Goal: Task Accomplishment & Management: Manage account settings

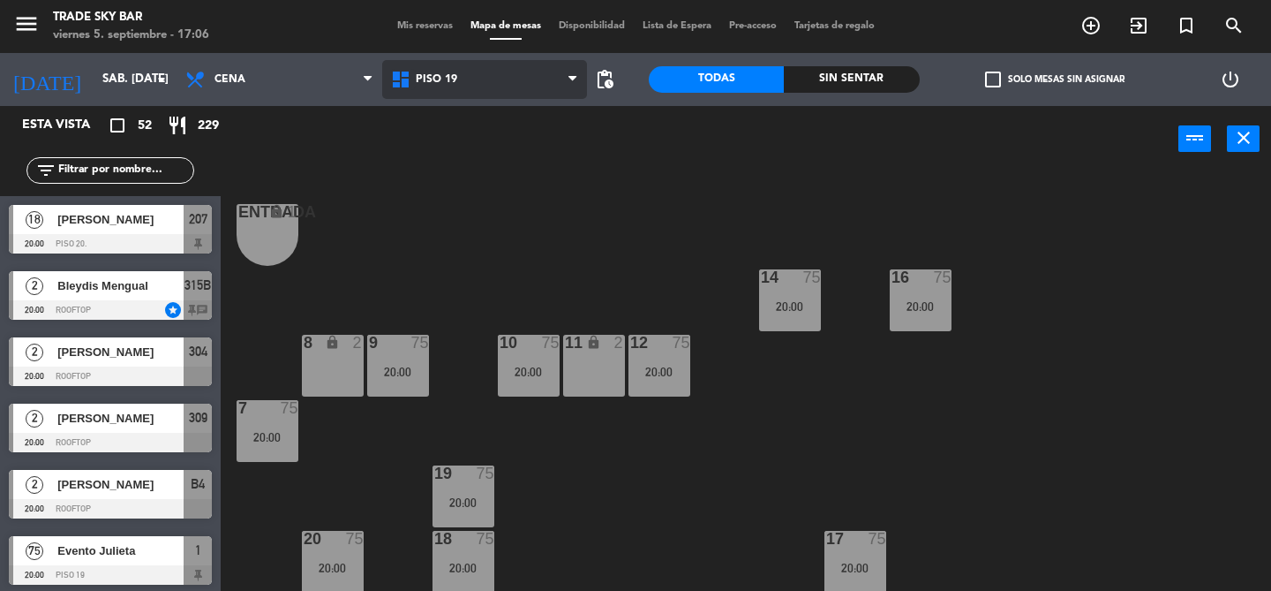
click at [413, 86] on icon at bounding box center [403, 79] width 26 height 21
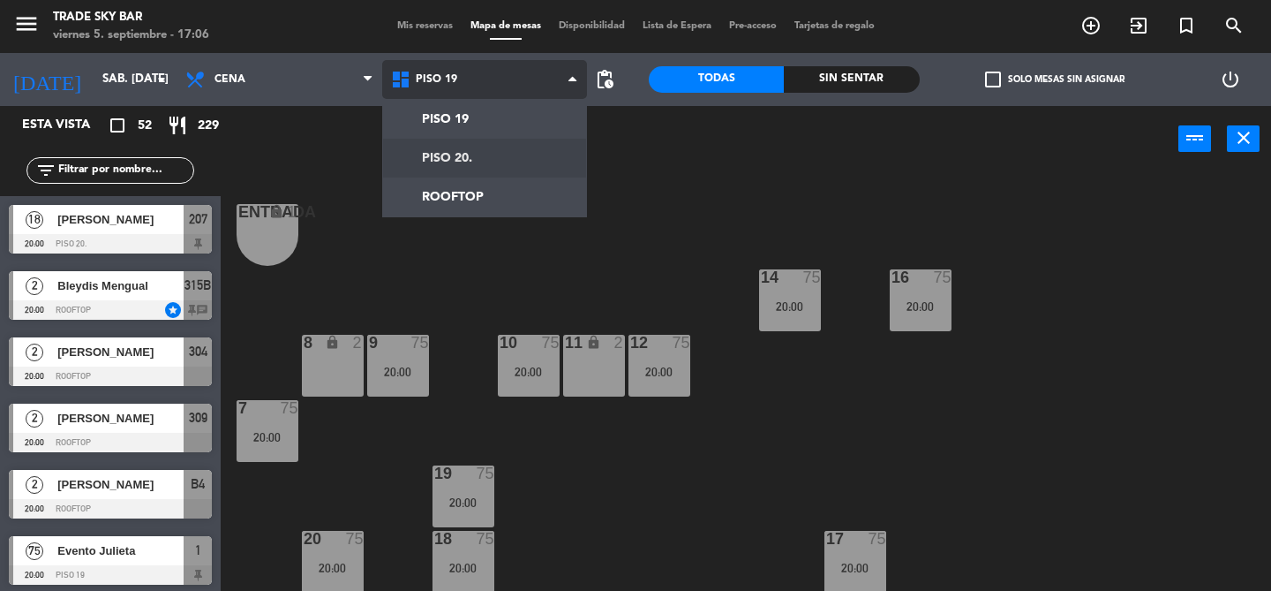
click at [426, 147] on ng-component "menu Trade Sky Bar viernes 5. septiembre - 17:06 Mis reservas Mapa de mesas Dis…" at bounding box center [635, 295] width 1271 height 591
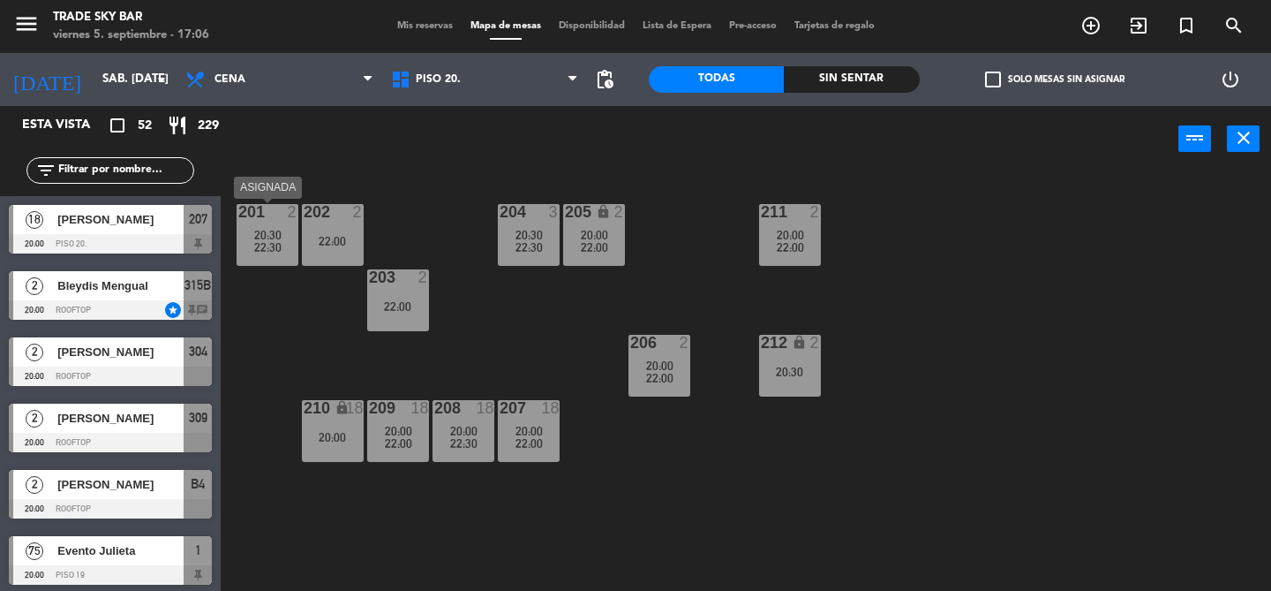
click at [289, 245] on div "22:30" at bounding box center [268, 247] width 62 height 12
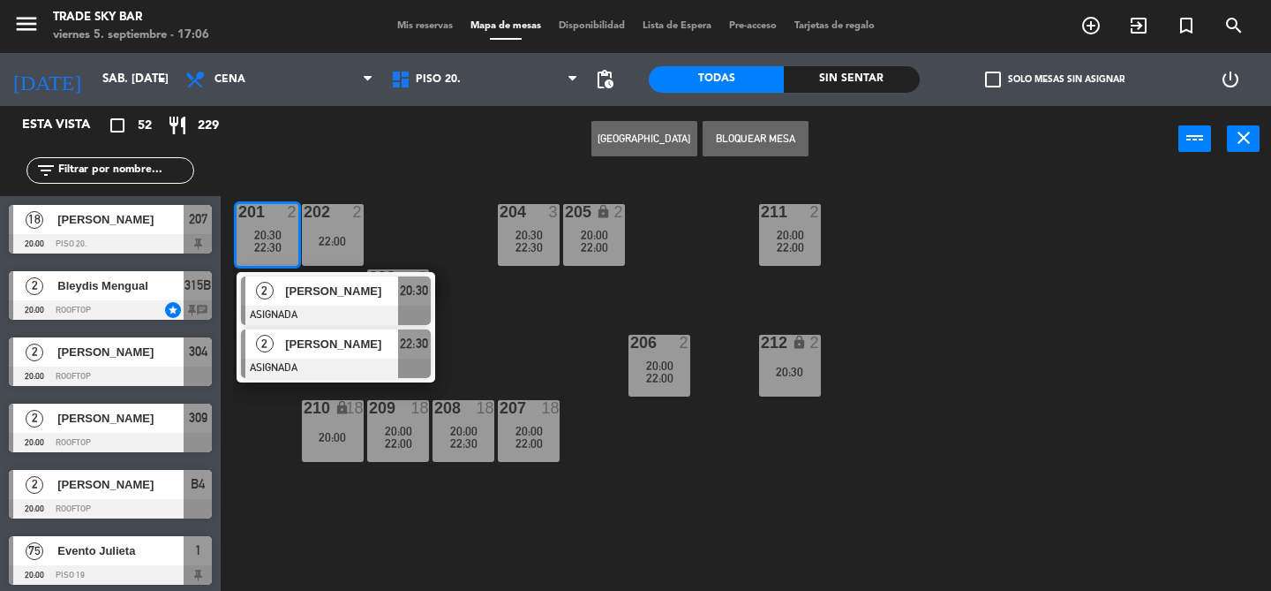
click at [290, 349] on span "[PERSON_NAME]" at bounding box center [341, 344] width 113 height 19
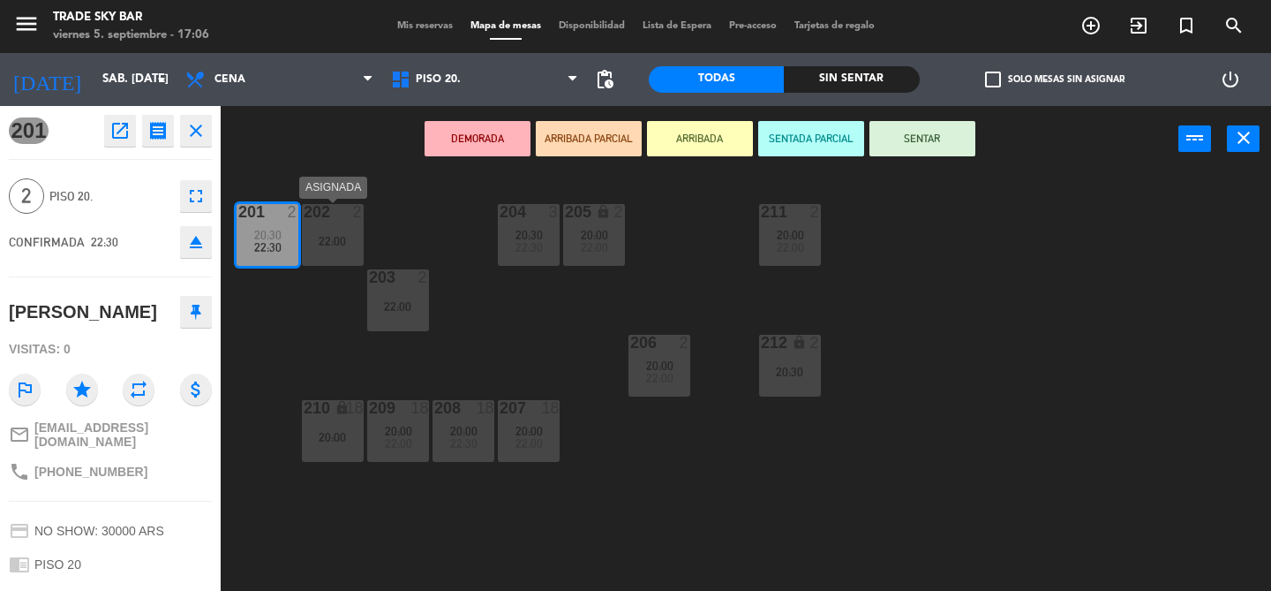
click at [333, 238] on div "22:00" at bounding box center [333, 241] width 62 height 12
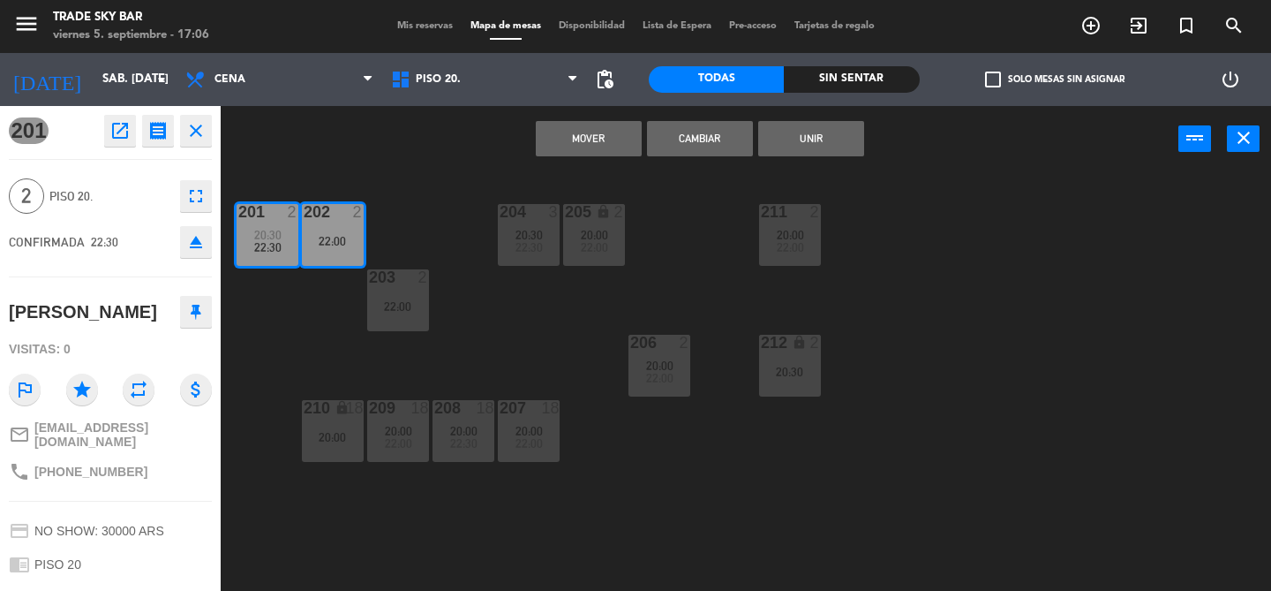
click at [333, 238] on div "22:00" at bounding box center [333, 241] width 62 height 12
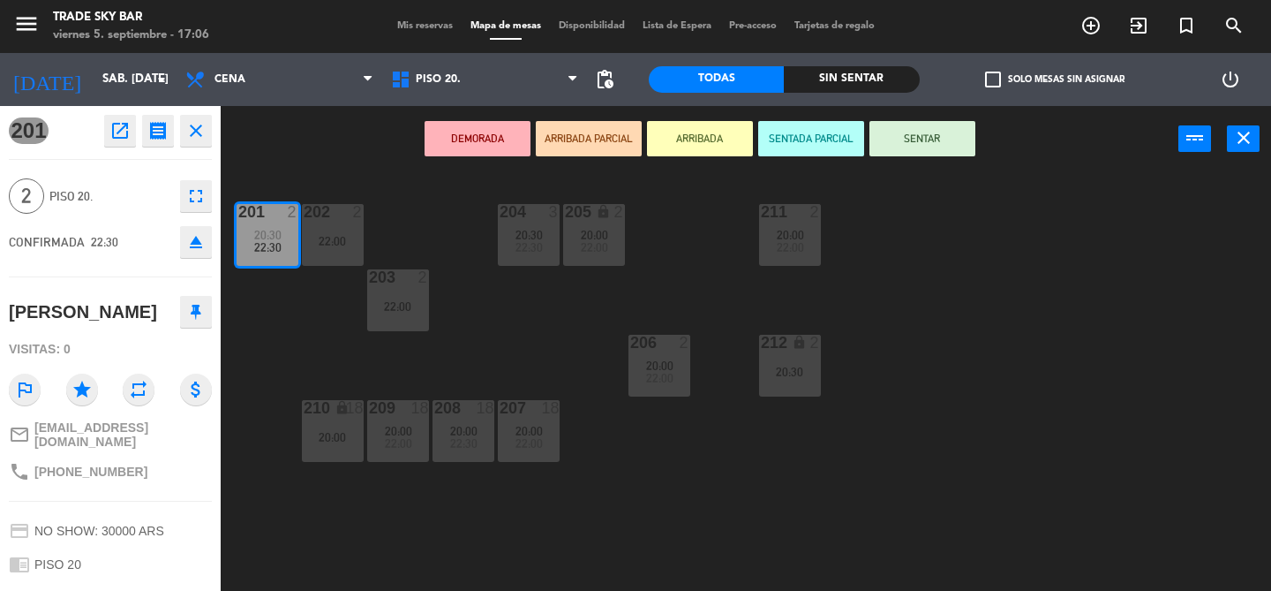
click at [269, 233] on span "20:30" at bounding box center [267, 235] width 27 height 14
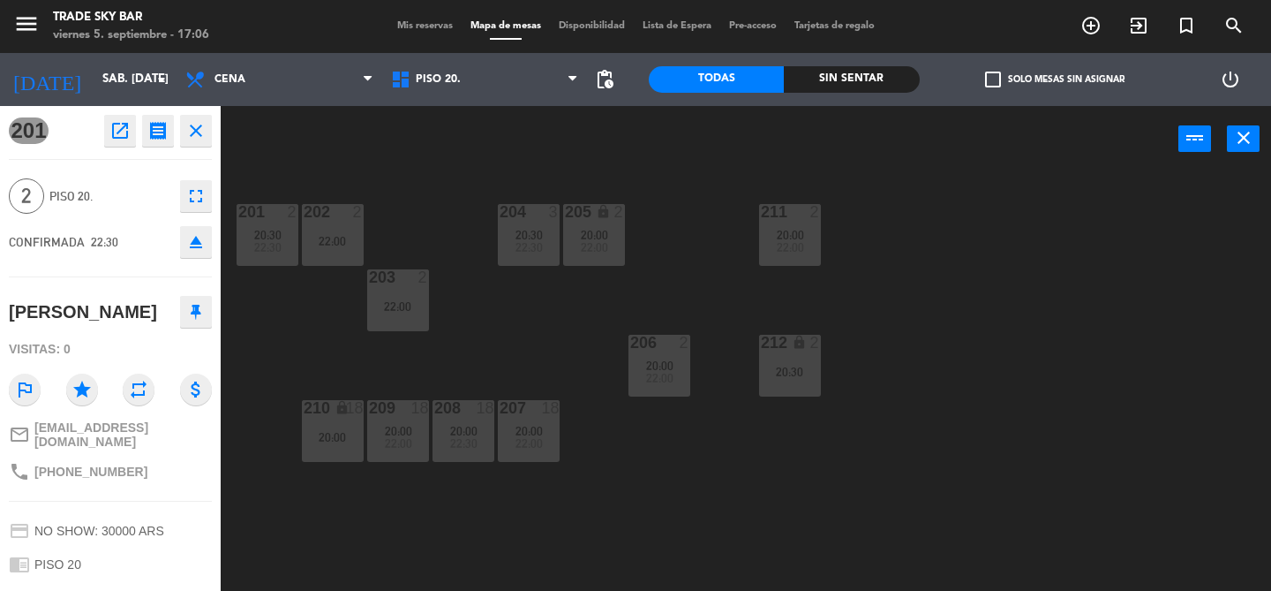
click at [353, 169] on div "power_input close" at bounding box center [700, 139] width 958 height 67
click at [208, 137] on button "close" at bounding box center [196, 131] width 32 height 32
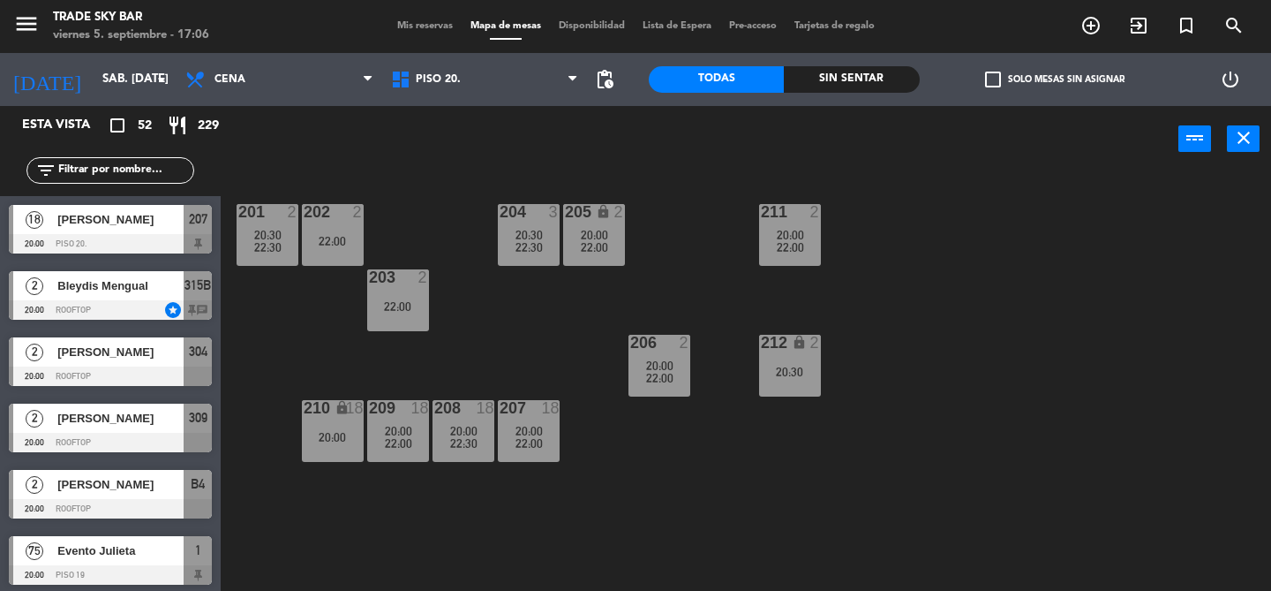
scroll to position [1014, 0]
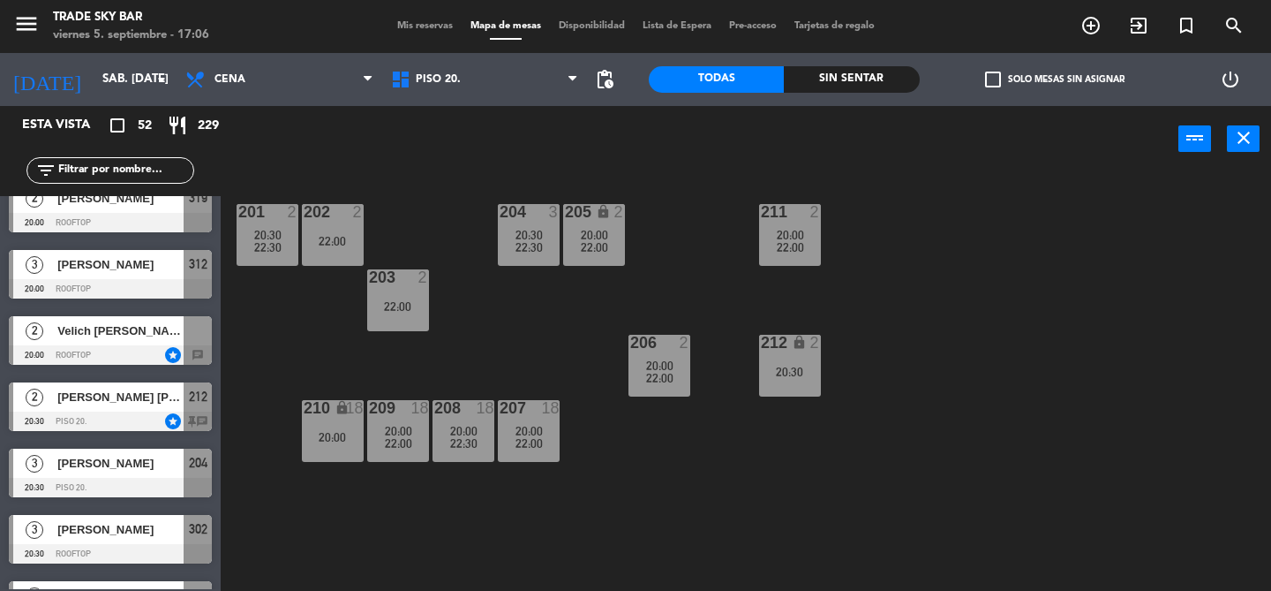
click at [324, 226] on div "202 2 22:00" at bounding box center [333, 235] width 62 height 62
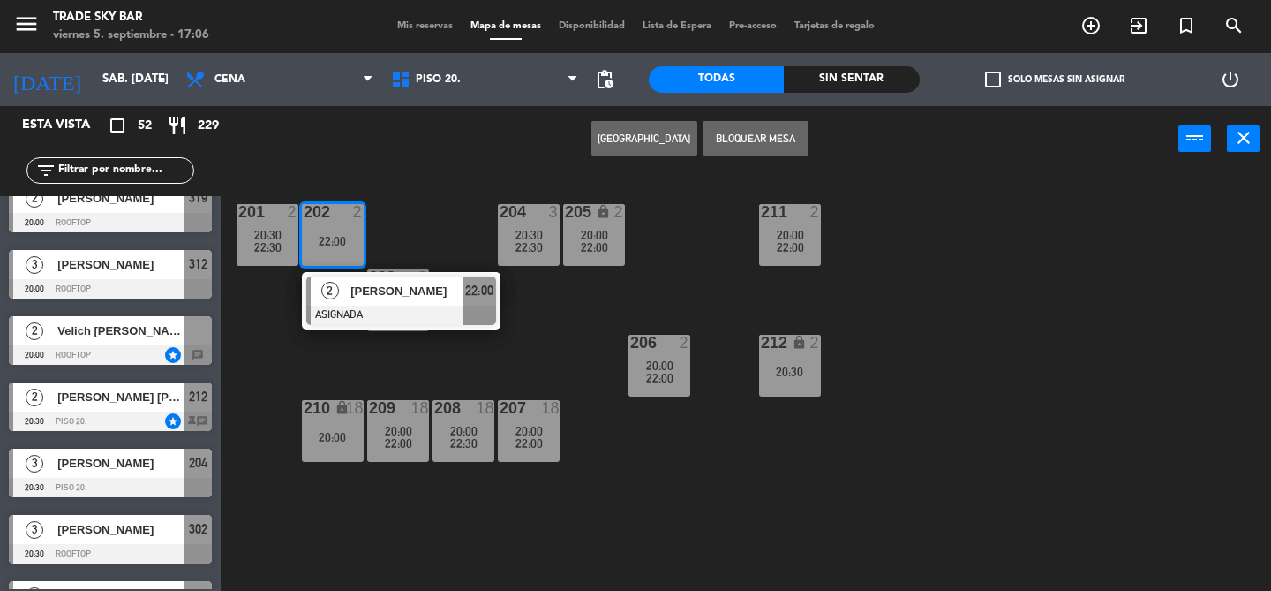
click at [361, 298] on span "[PERSON_NAME]" at bounding box center [407, 291] width 113 height 19
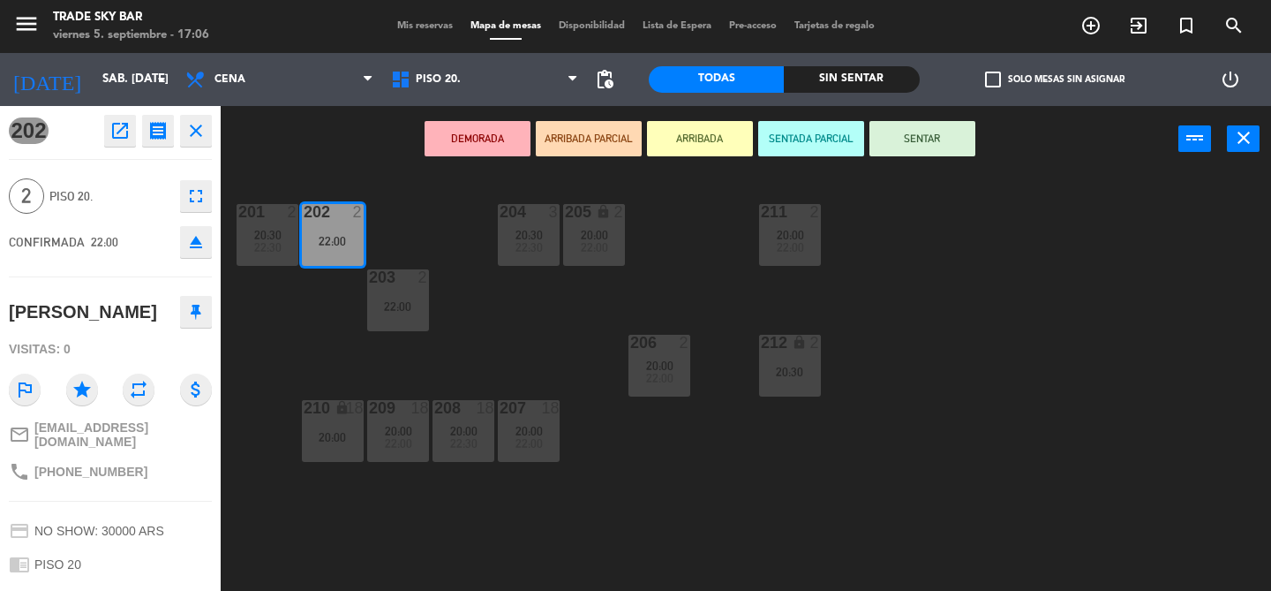
click at [120, 132] on icon "open_in_new" at bounding box center [119, 130] width 21 height 21
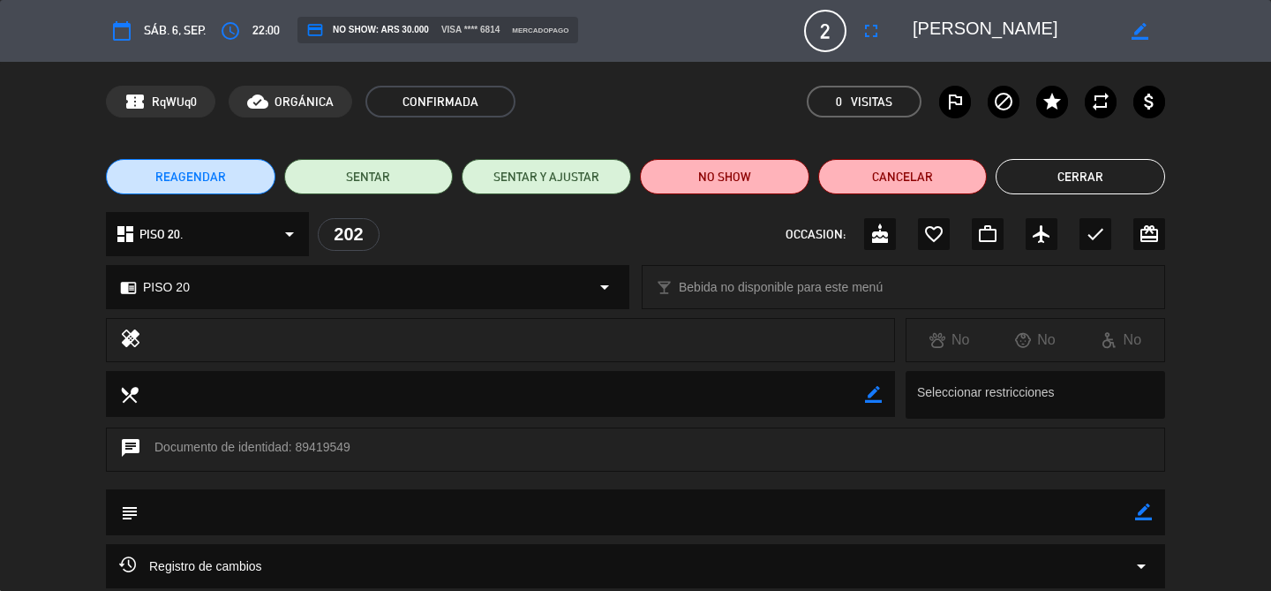
click at [252, 222] on div "dashboard PISO 20. arrow_drop_down" at bounding box center [207, 234] width 203 height 44
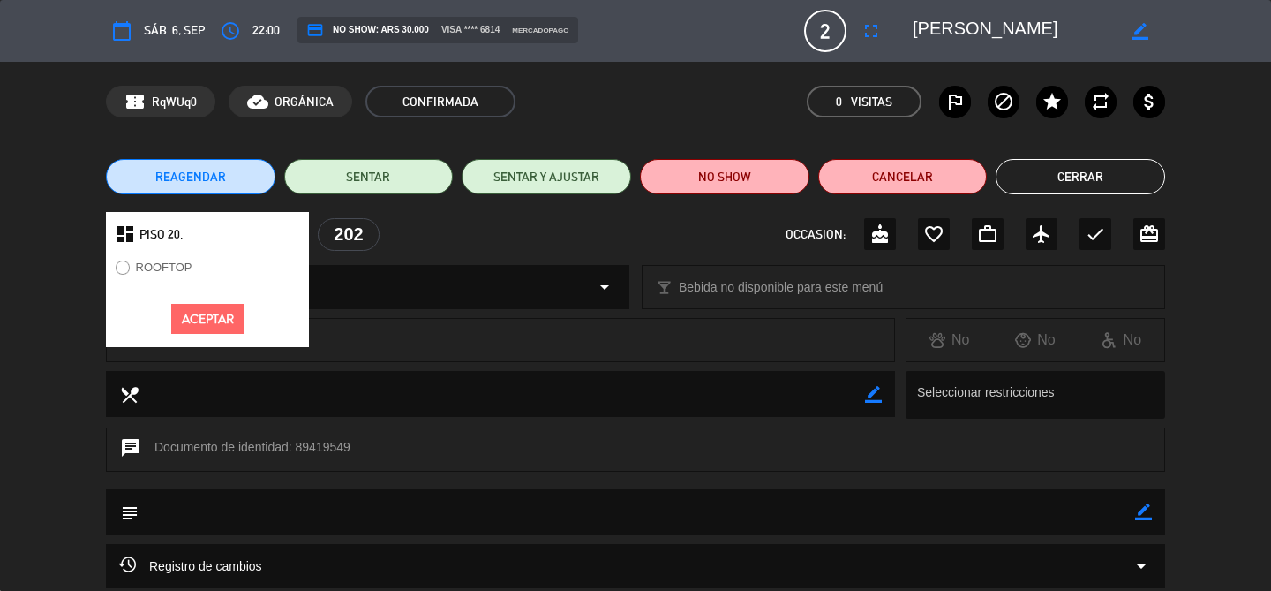
click at [172, 267] on label "ROOFTOP" at bounding box center [164, 266] width 57 height 11
click at [200, 317] on button "Aceptar" at bounding box center [207, 319] width 73 height 31
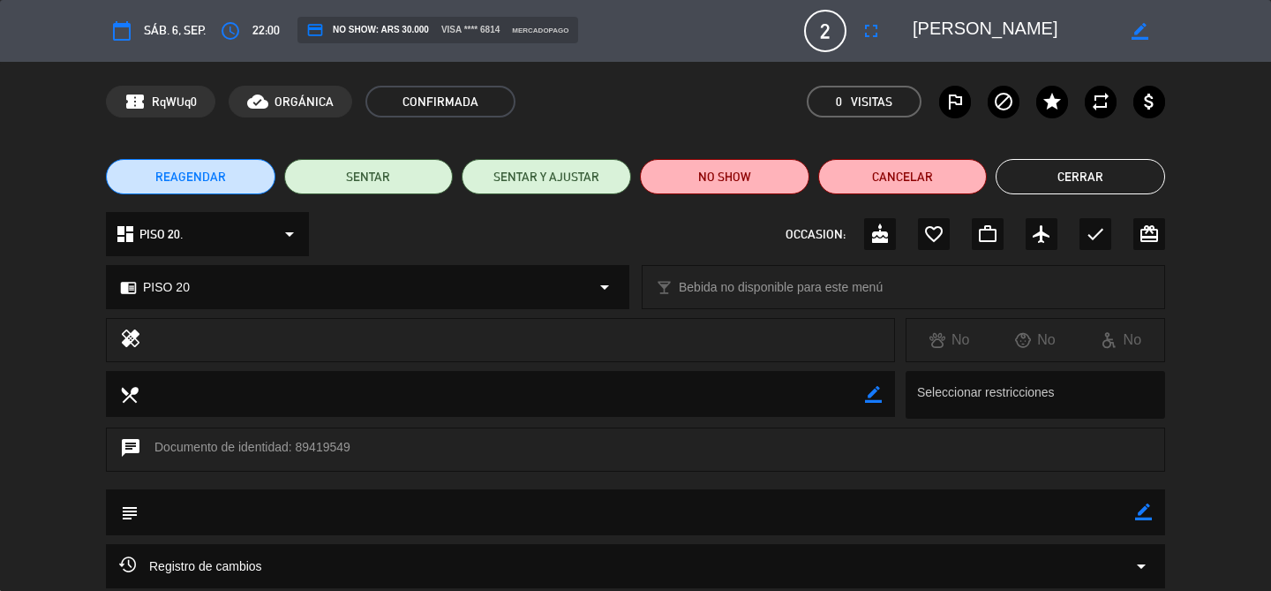
click at [215, 295] on div "chrome_reader_mode PISO 20 arrow_drop_down" at bounding box center [368, 287] width 522 height 42
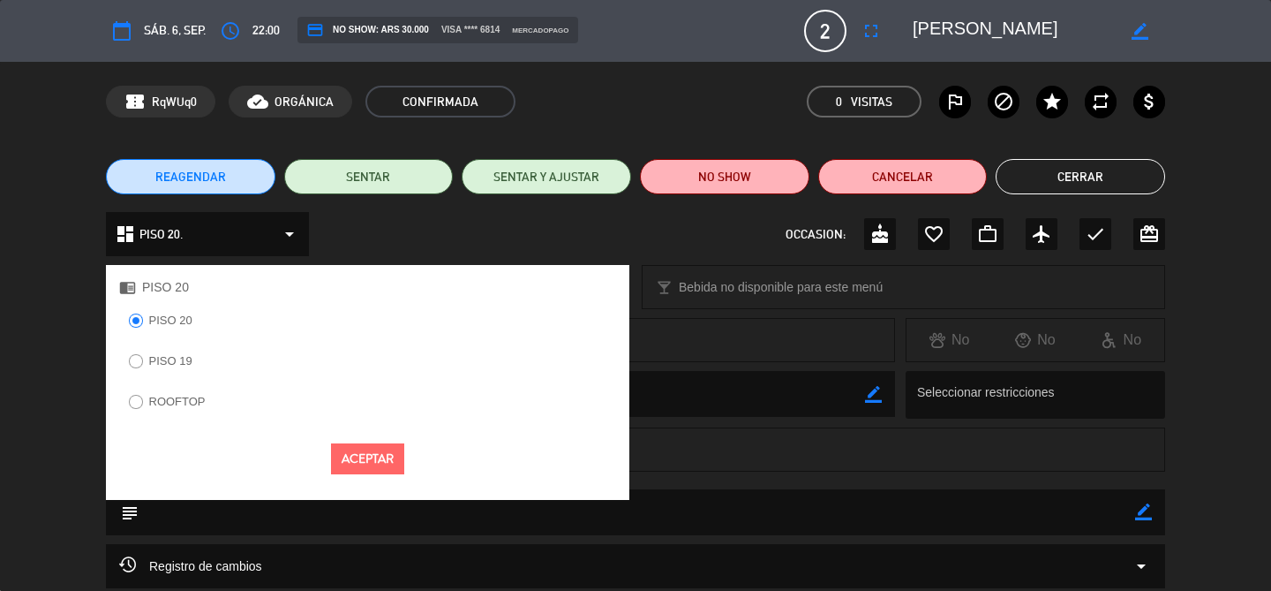
click at [161, 396] on label "ROOFTOP" at bounding box center [177, 401] width 57 height 11
click at [370, 467] on button "Aceptar" at bounding box center [367, 458] width 73 height 31
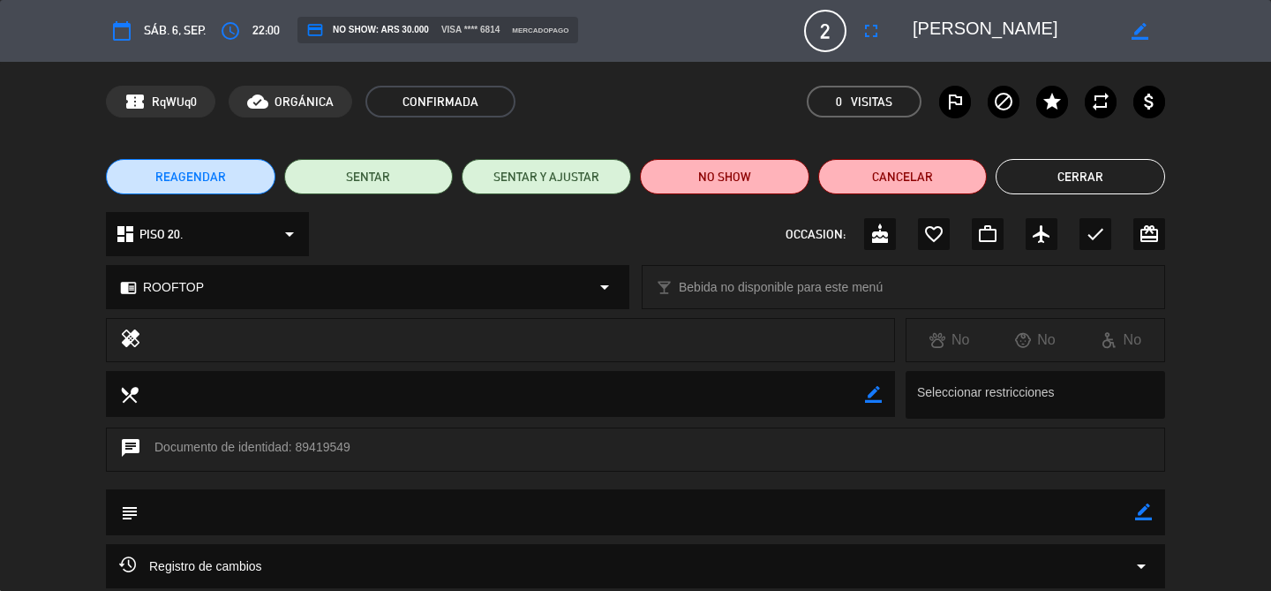
click at [202, 241] on div "dashboard PISO 20. arrow_drop_down" at bounding box center [207, 234] width 203 height 44
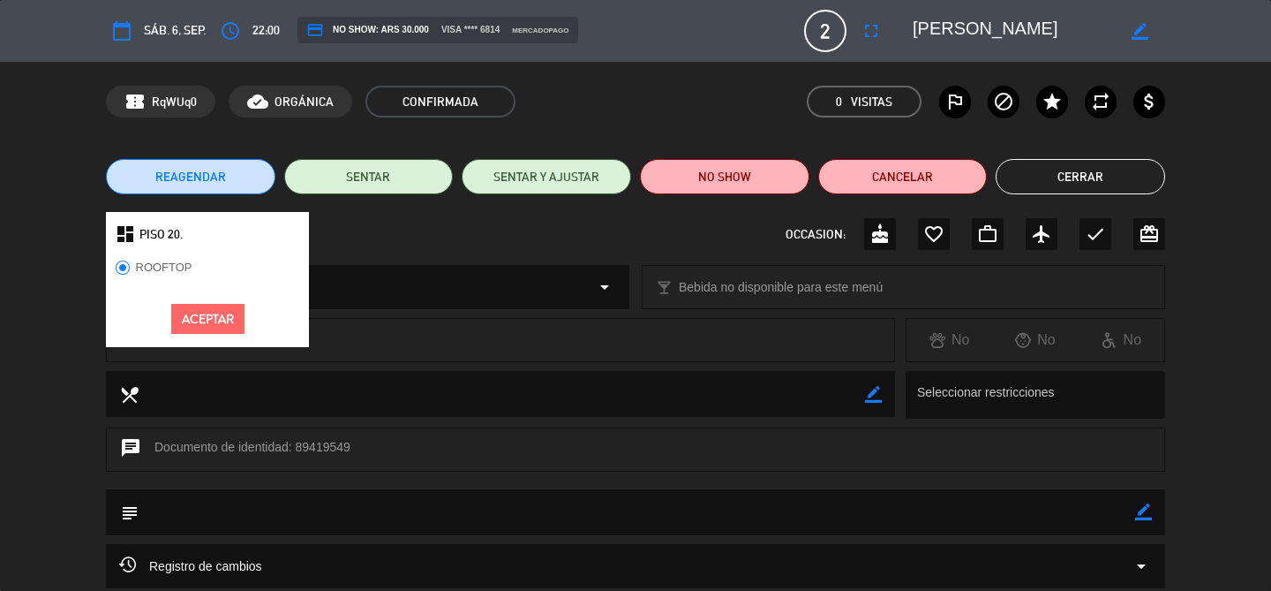
click at [171, 261] on label "ROOFTOP" at bounding box center [164, 266] width 57 height 11
click at [203, 321] on button "Aceptar" at bounding box center [207, 319] width 73 height 31
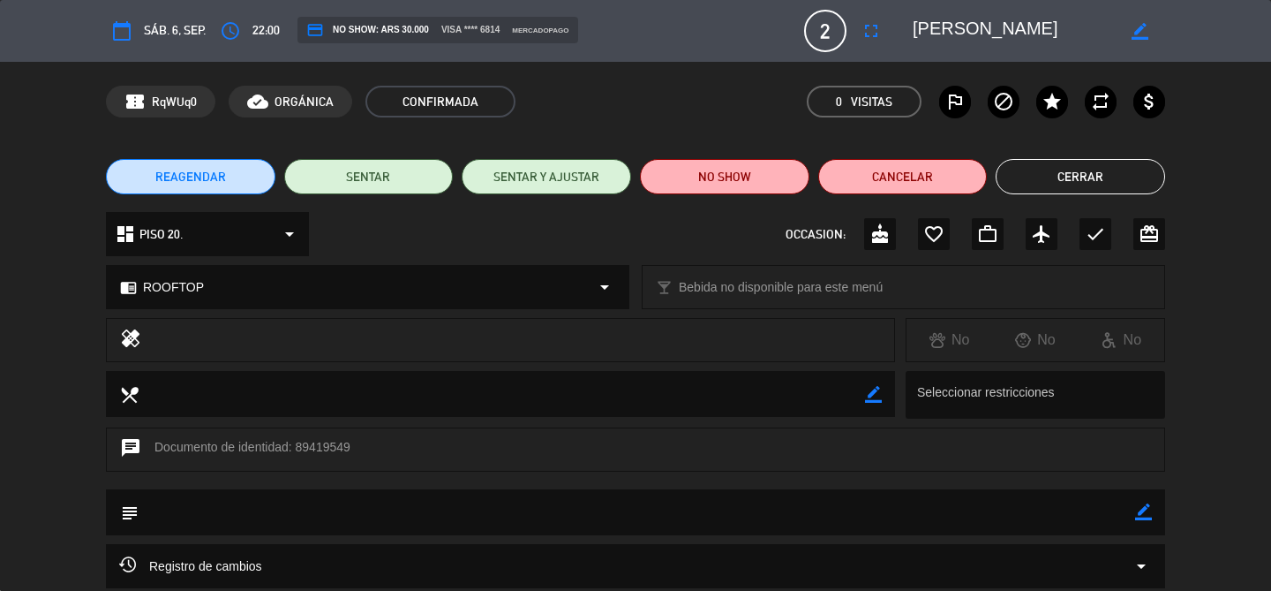
click at [1094, 173] on button "Cerrar" at bounding box center [1081, 176] width 170 height 35
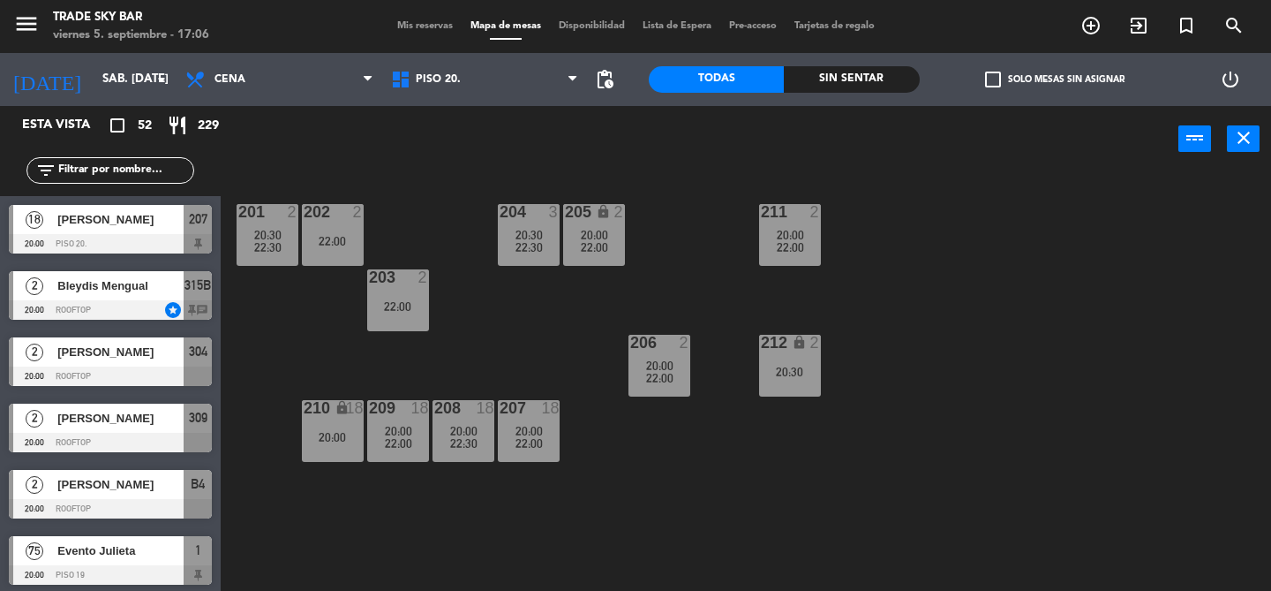
scroll to position [0, 0]
click at [340, 234] on div "202 2" at bounding box center [333, 235] width 62 height 62
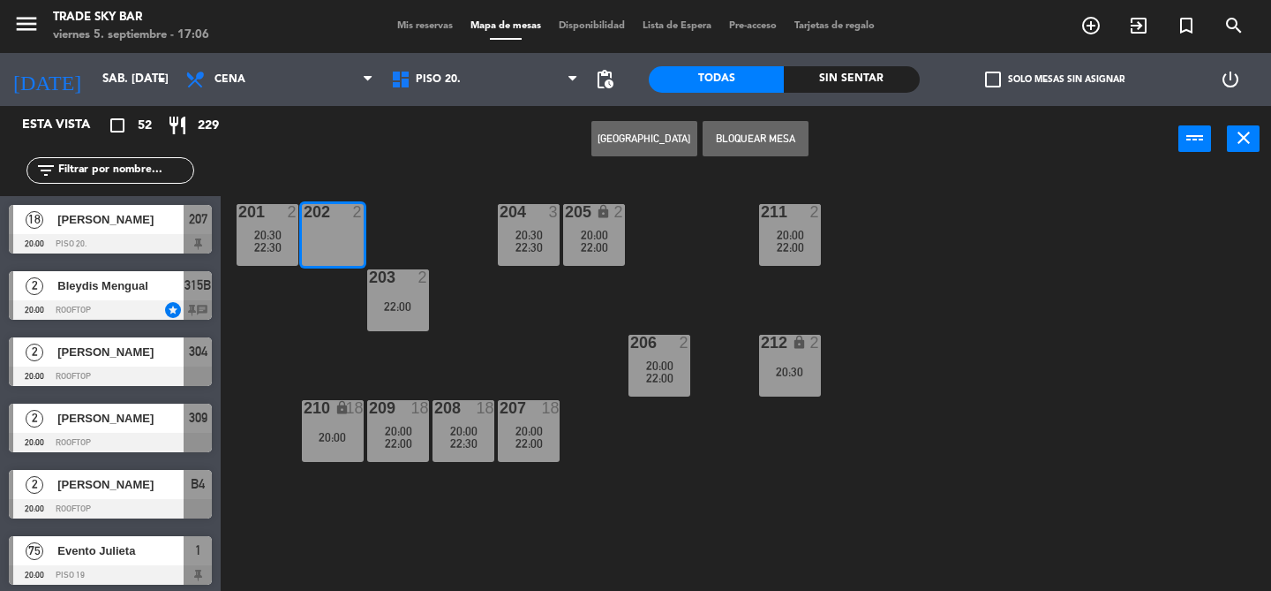
click at [744, 140] on button "Bloquear Mesa" at bounding box center [756, 138] width 106 height 35
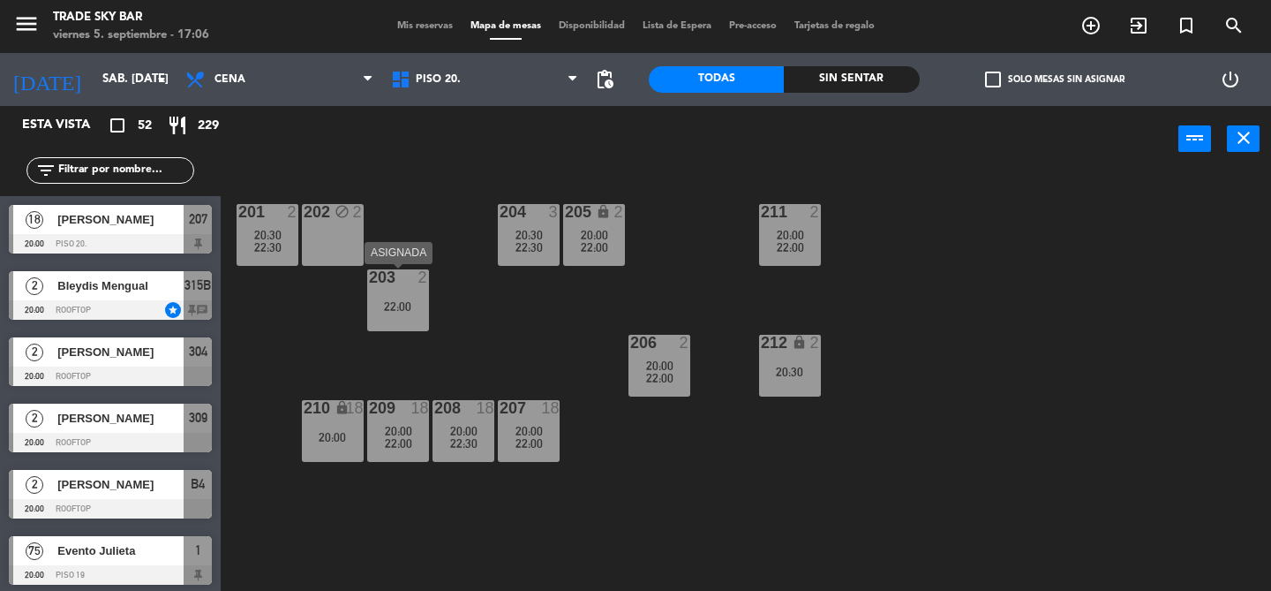
click at [409, 305] on div "22:00" at bounding box center [398, 306] width 62 height 12
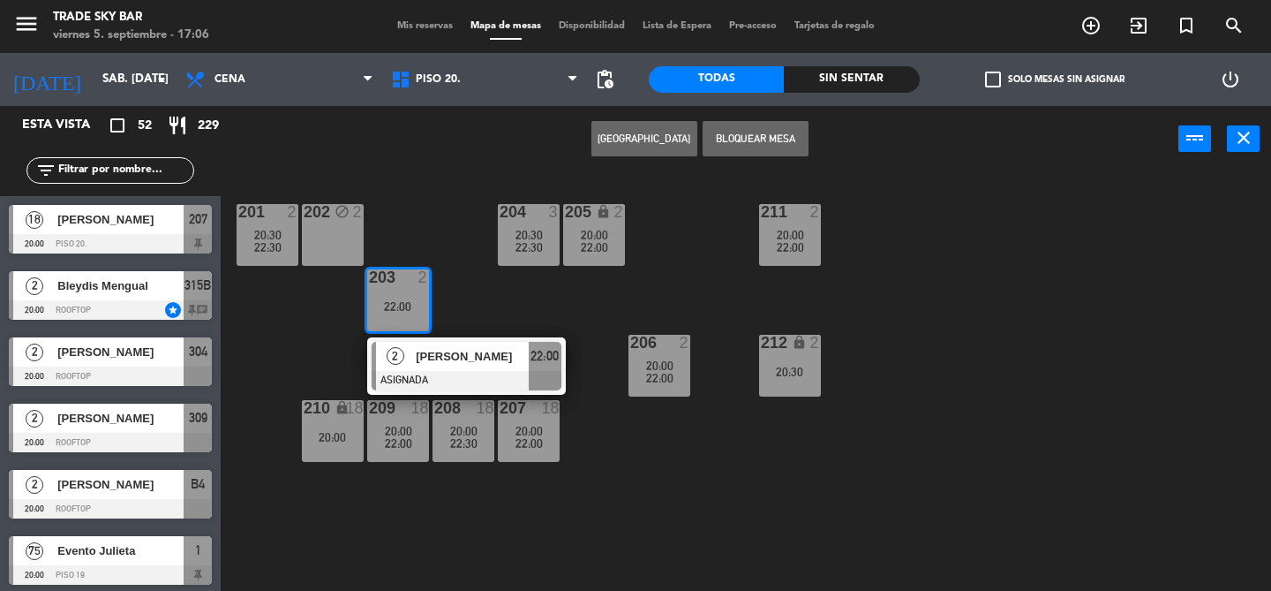
click at [438, 355] on span "[PERSON_NAME]" at bounding box center [472, 356] width 113 height 19
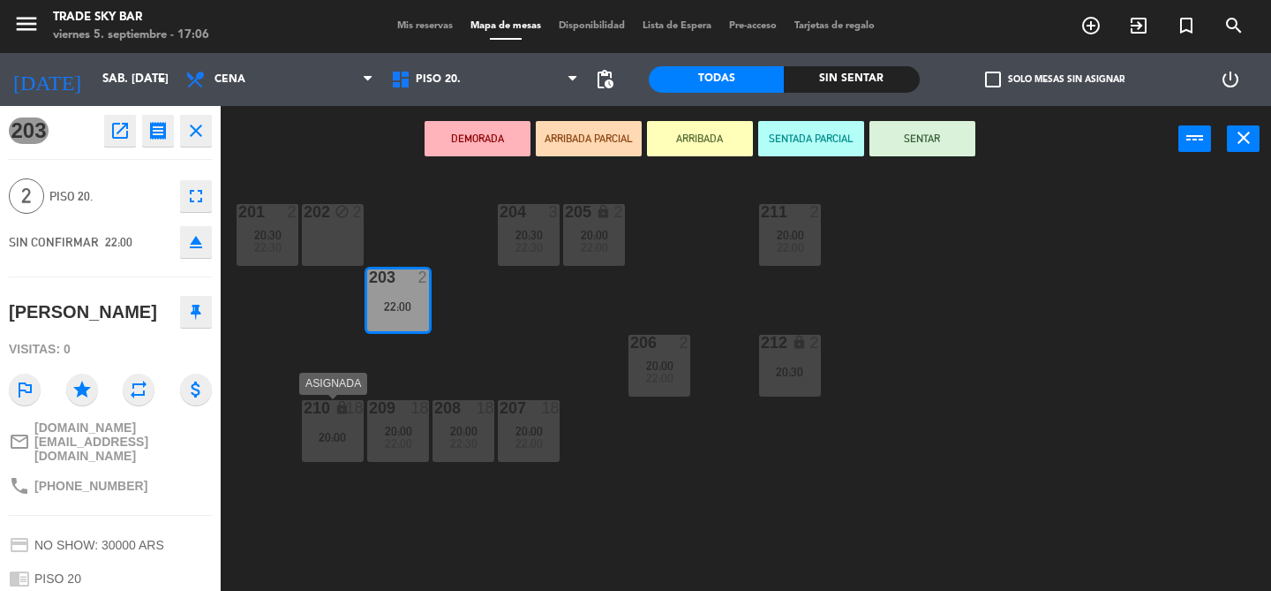
click at [335, 440] on div "20:00" at bounding box center [333, 437] width 62 height 12
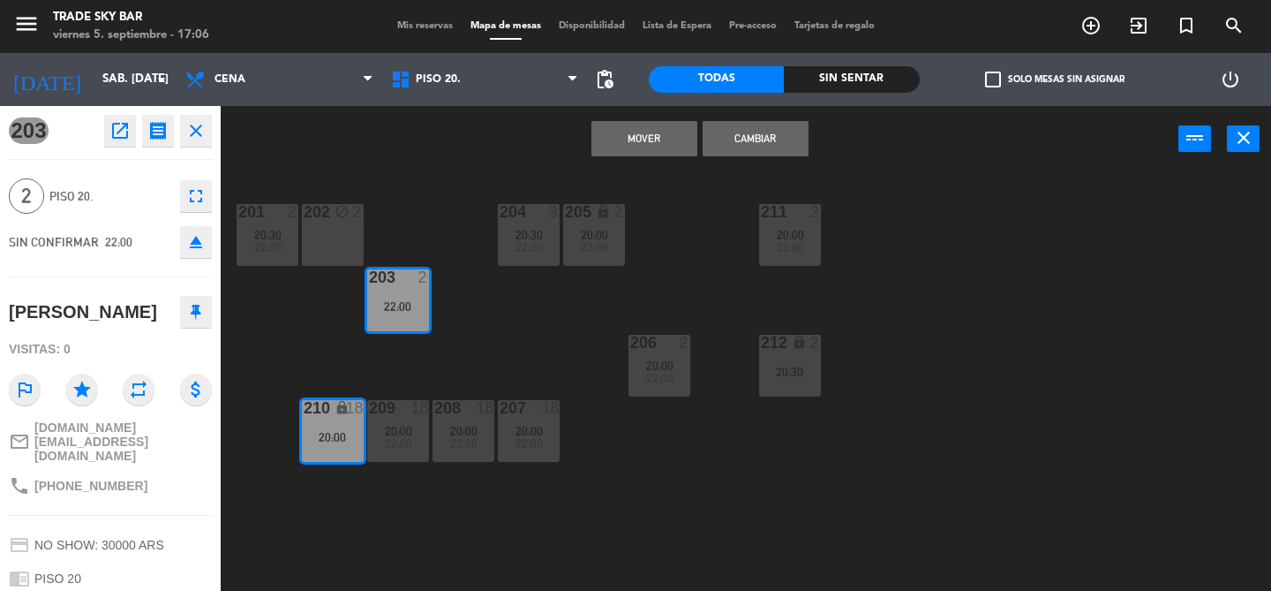
click at [668, 138] on button "Mover" at bounding box center [645, 138] width 106 height 35
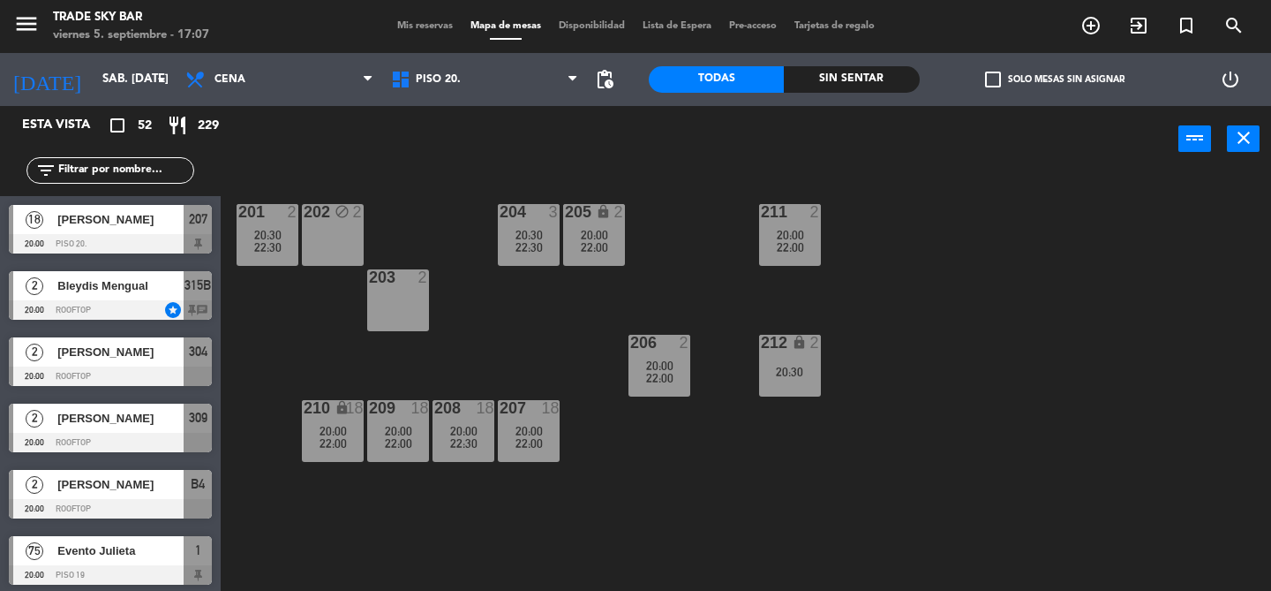
click at [403, 313] on div "203 2" at bounding box center [398, 300] width 62 height 62
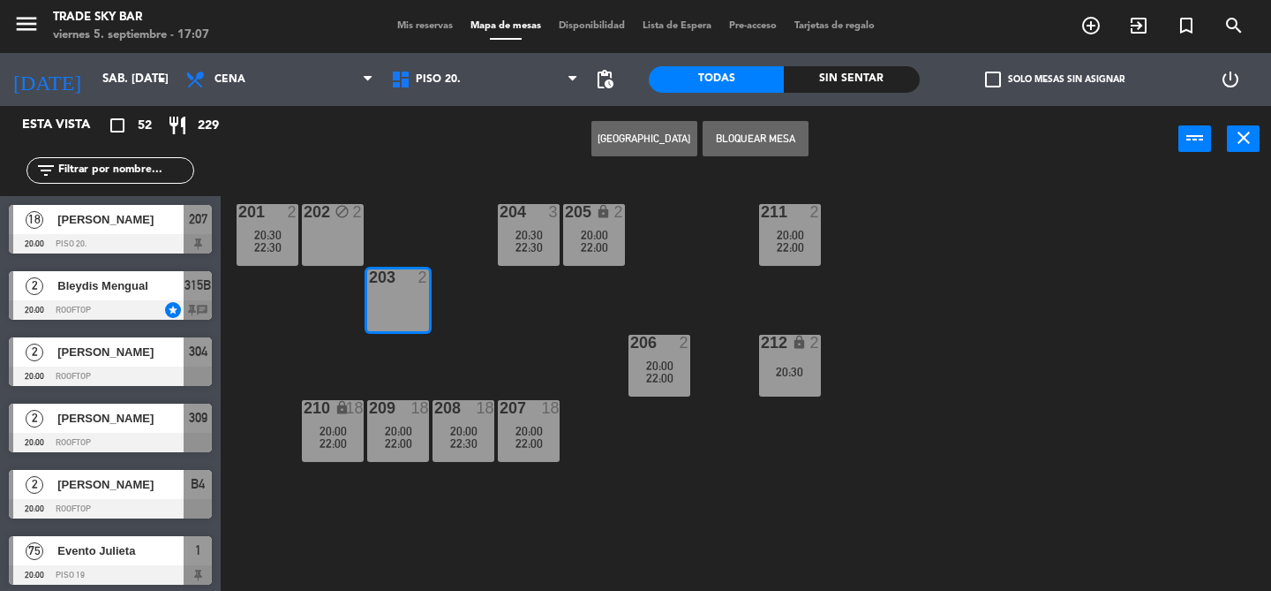
click at [753, 131] on button "Bloquear Mesa" at bounding box center [756, 138] width 106 height 35
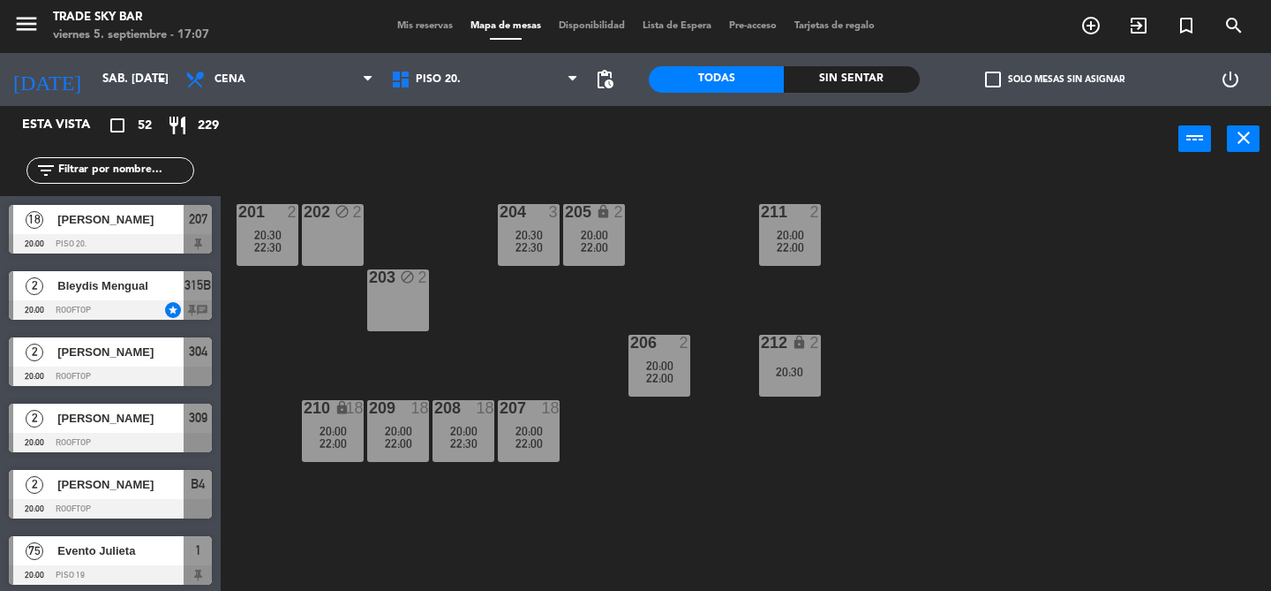
click at [315, 230] on div "202 block 2" at bounding box center [333, 235] width 62 height 62
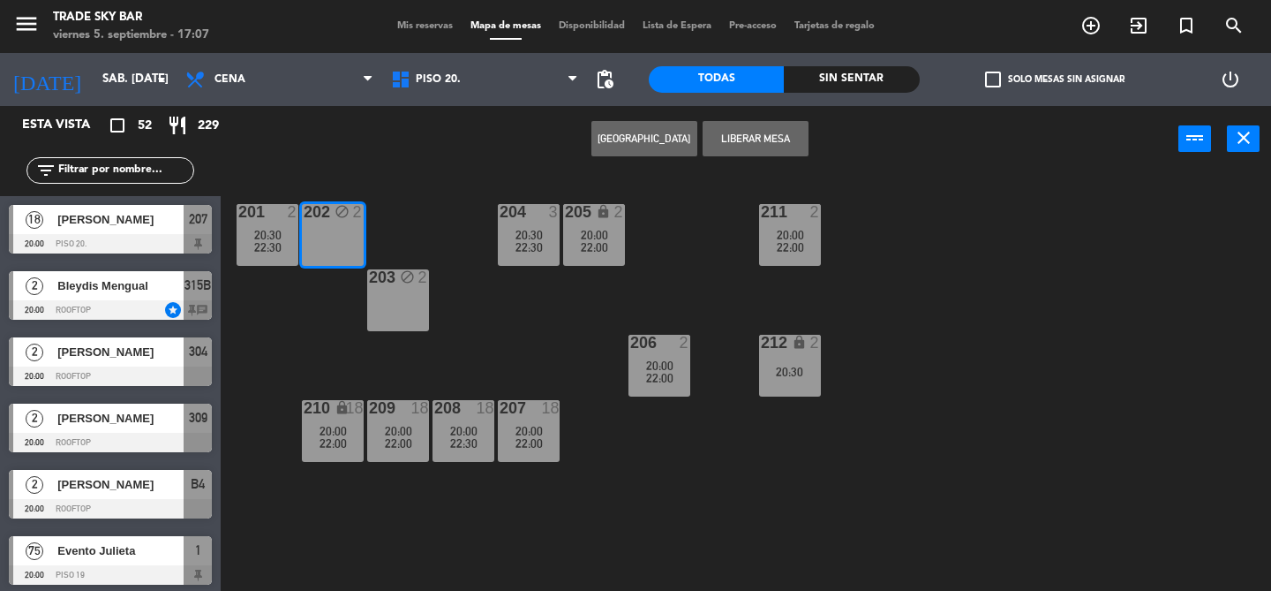
click at [661, 137] on button "[GEOGRAPHIC_DATA]" at bounding box center [645, 138] width 106 height 35
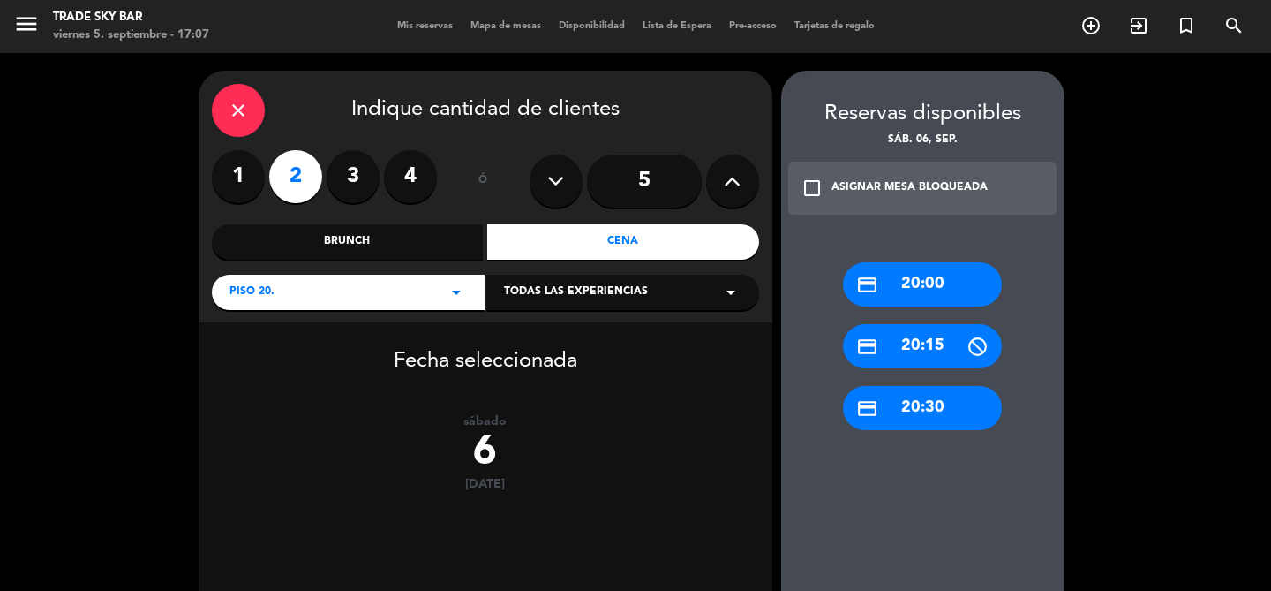
click at [231, 119] on icon "close" at bounding box center [238, 110] width 21 height 21
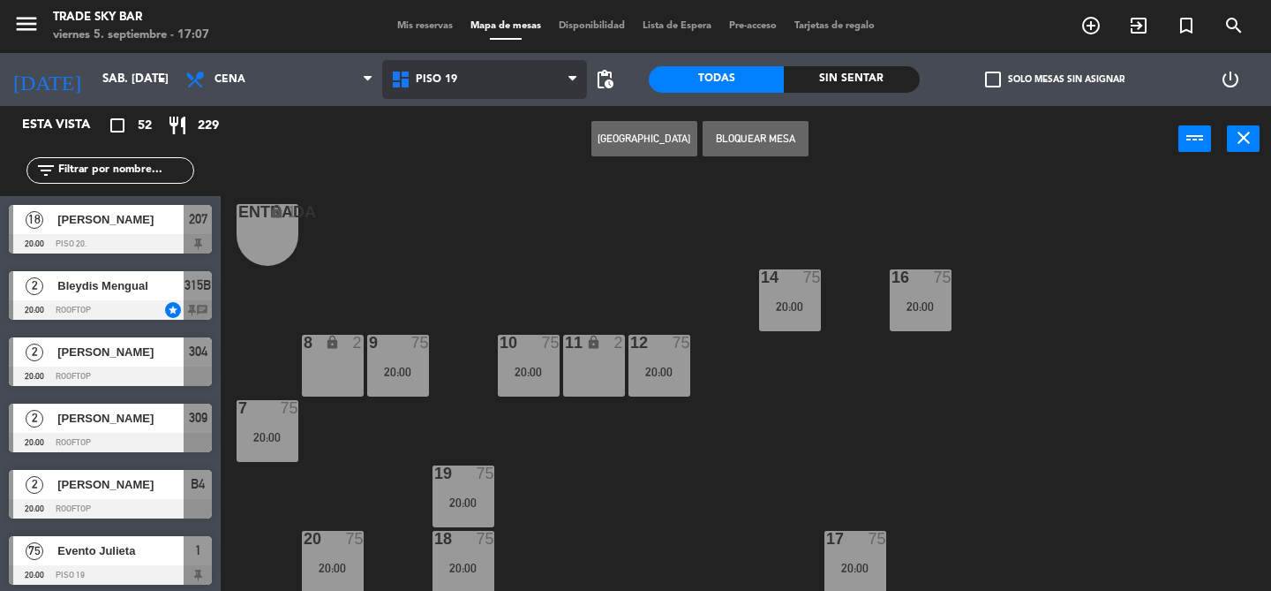
click at [440, 74] on span "PISO 19" at bounding box center [436, 79] width 41 height 12
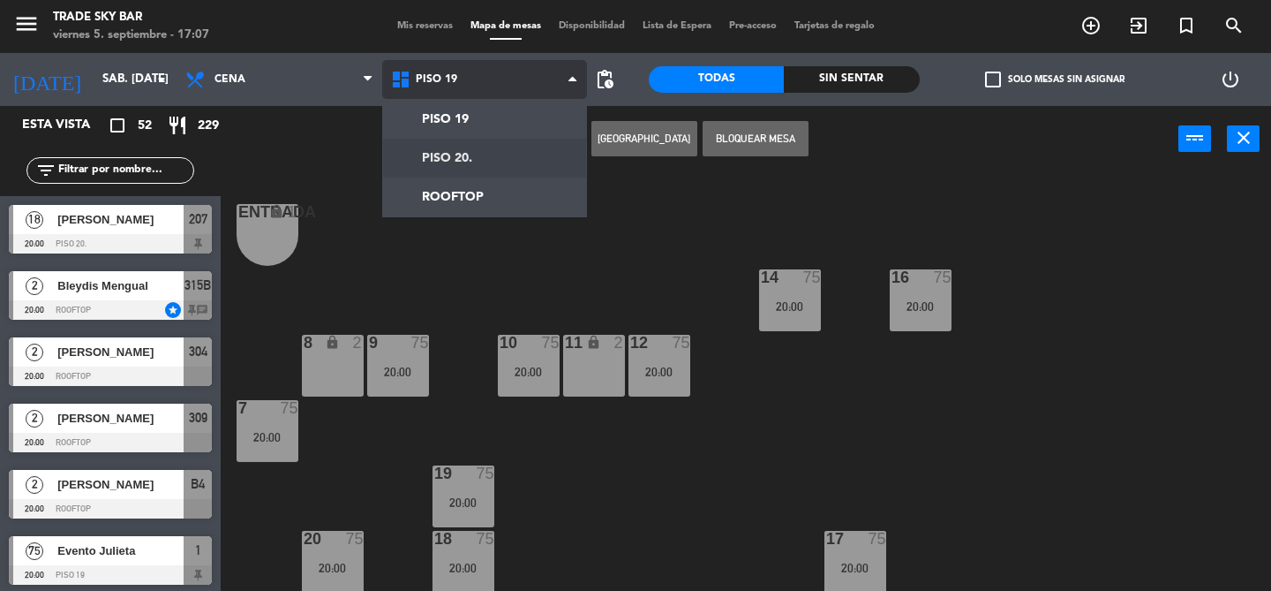
click at [441, 155] on ng-component "menu Trade Sky Bar viernes 5. septiembre - 17:07 Mis reservas Mapa de mesas Dis…" at bounding box center [635, 295] width 1271 height 591
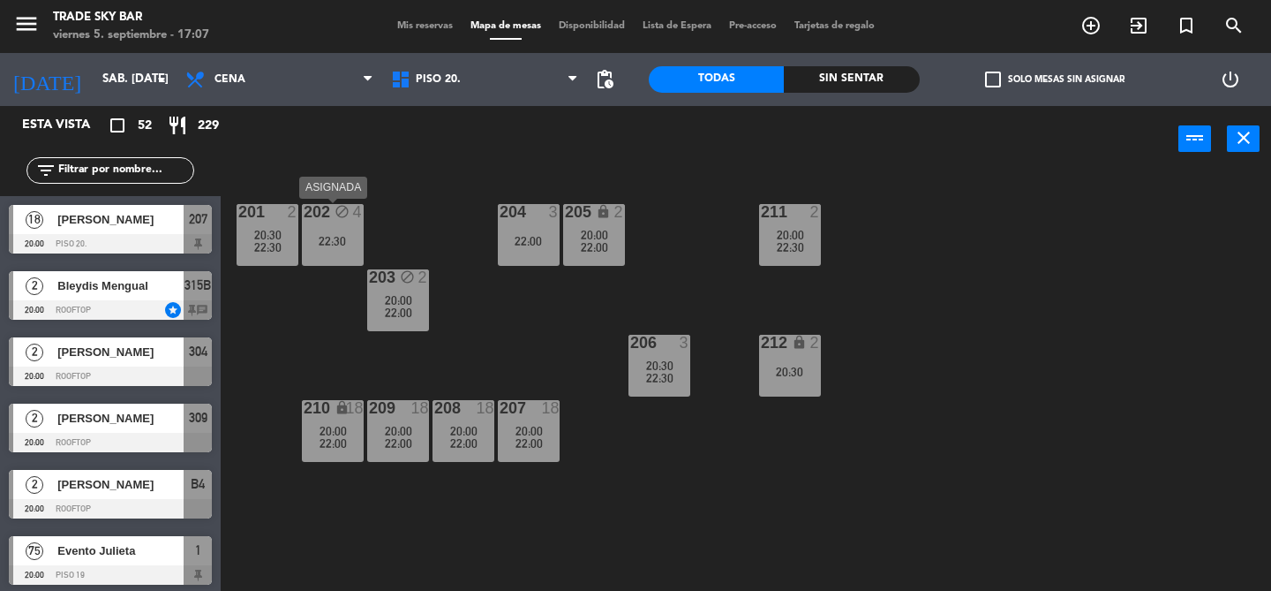
click at [337, 241] on div "22:30" at bounding box center [333, 241] width 62 height 12
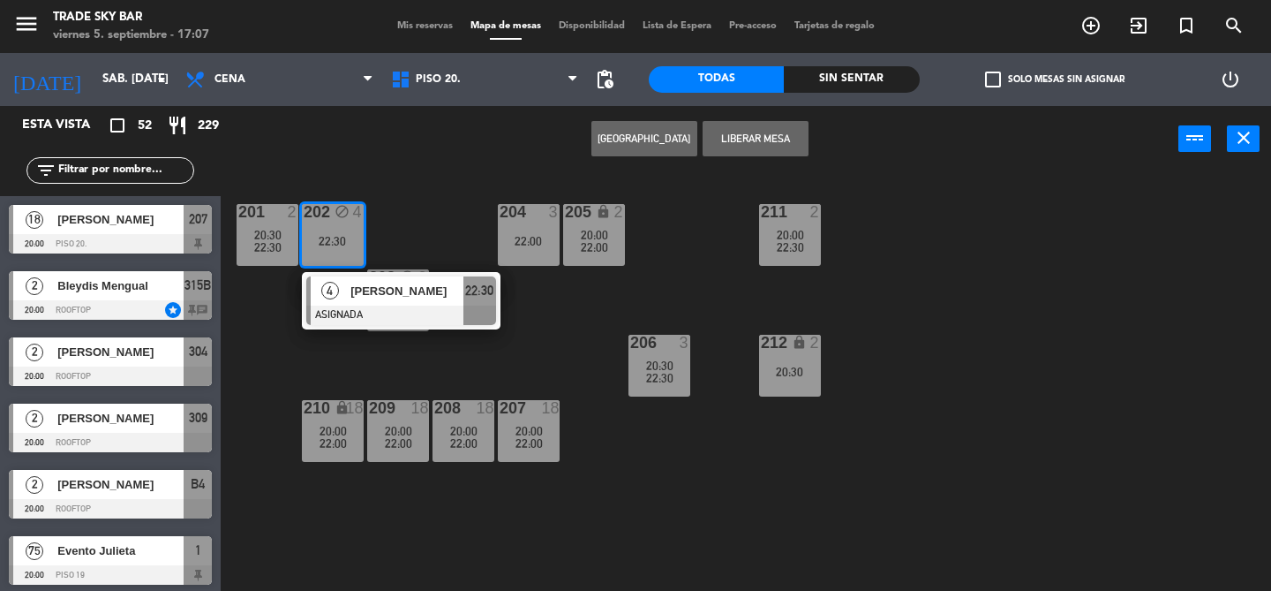
click at [384, 301] on div "[PERSON_NAME]" at bounding box center [406, 290] width 115 height 29
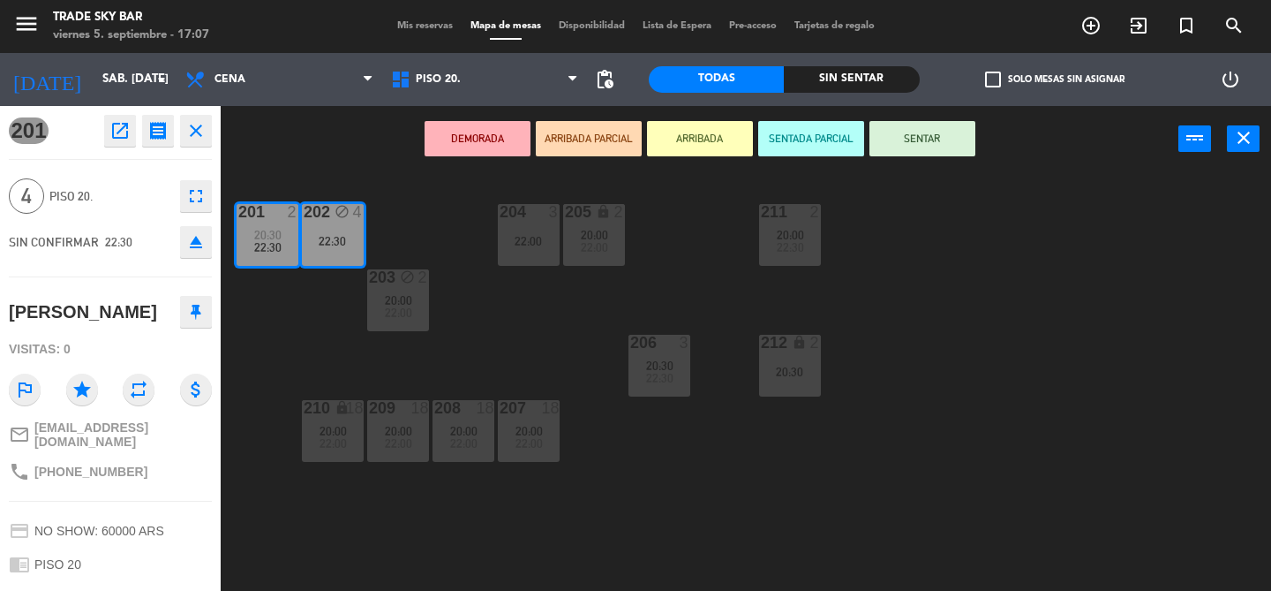
click at [305, 318] on div "201 2 20:30 22:30 202 block 4 22:30 204 3 22:00 205 lock 2 20:00 22:00 211 2 20…" at bounding box center [752, 381] width 1038 height 419
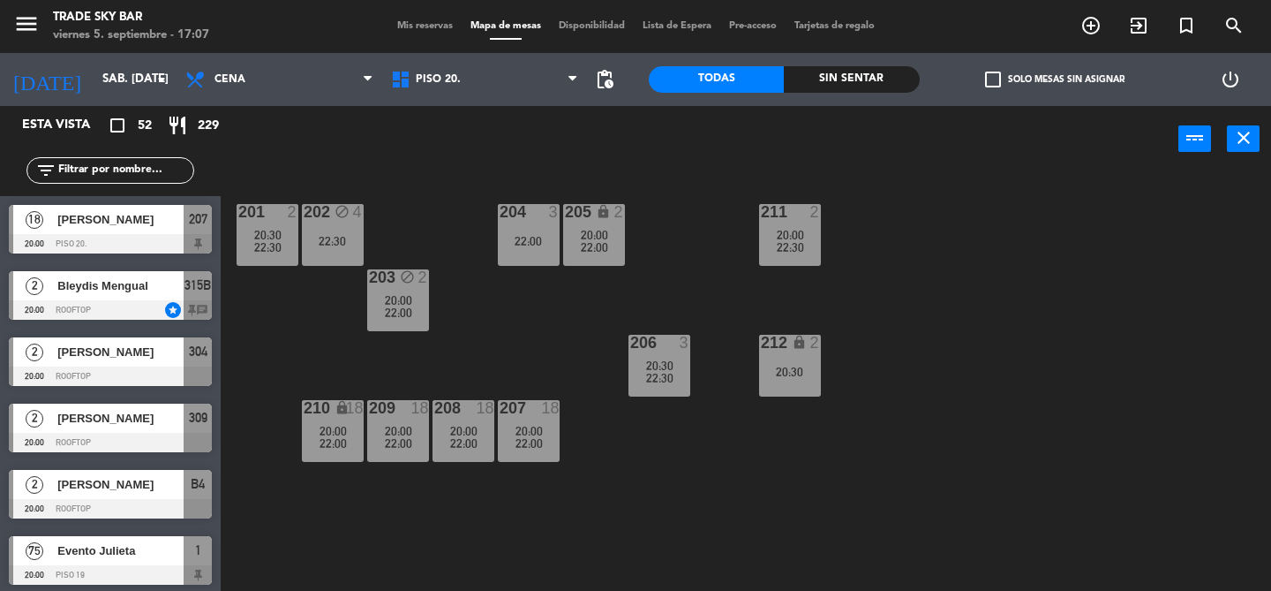
scroll to position [816, 0]
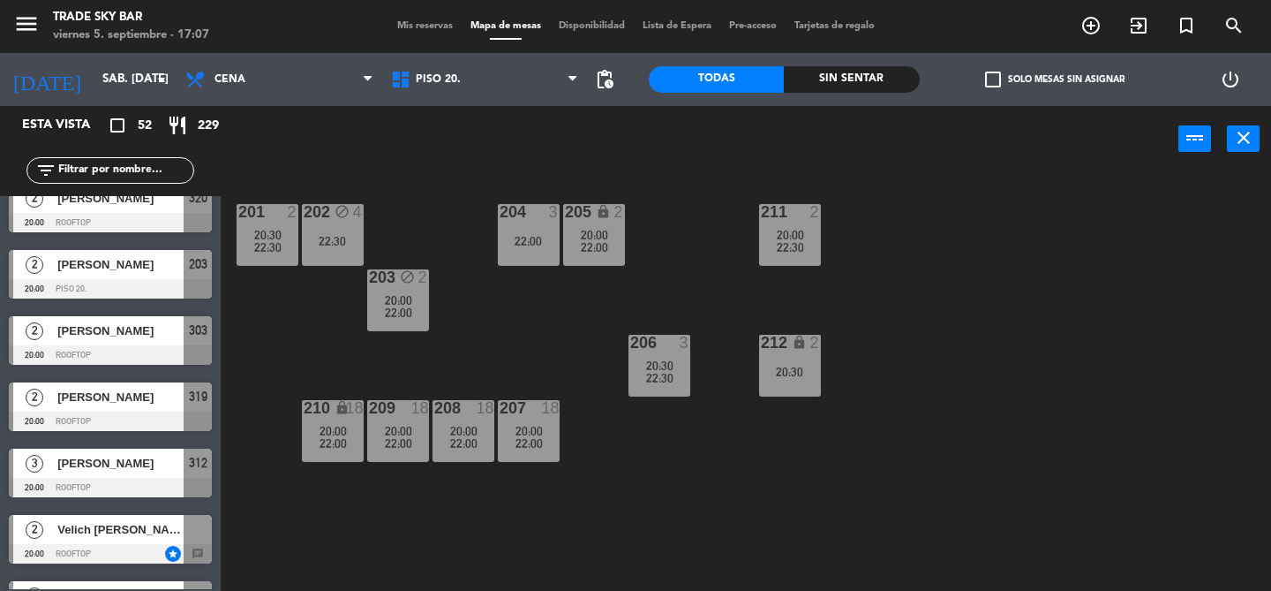
click at [396, 314] on span "22:00" at bounding box center [398, 312] width 27 height 14
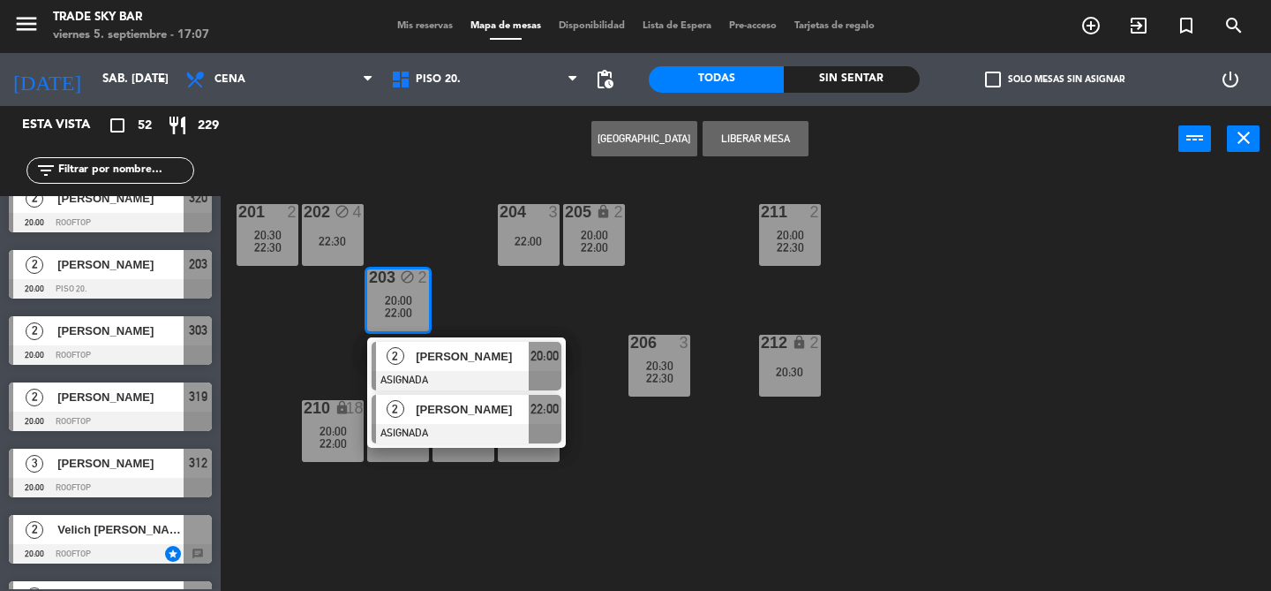
click at [453, 416] on span "[PERSON_NAME]" at bounding box center [472, 409] width 113 height 19
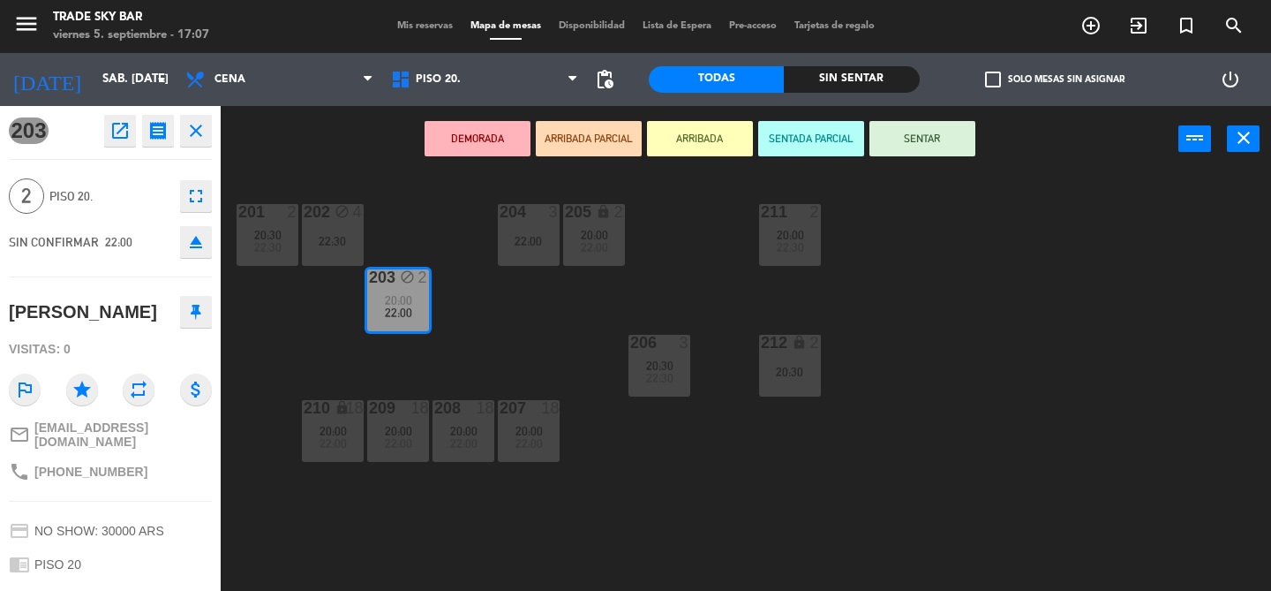
click at [192, 132] on icon "close" at bounding box center [195, 130] width 21 height 21
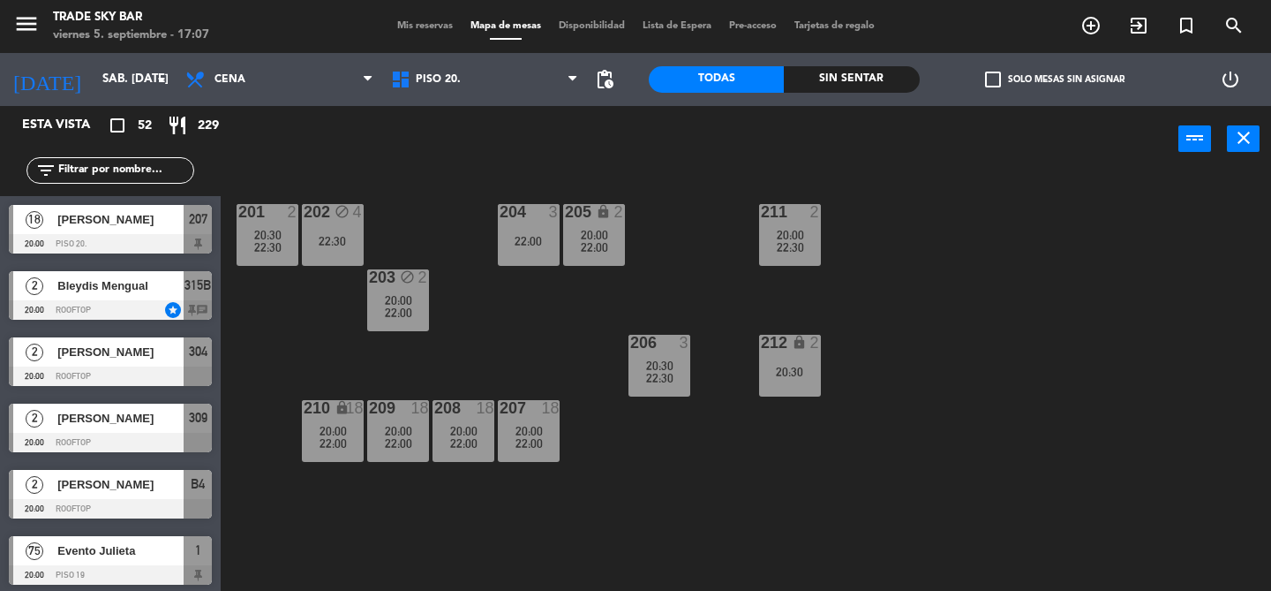
scroll to position [0, 0]
